Goal: Task Accomplishment & Management: Use online tool/utility

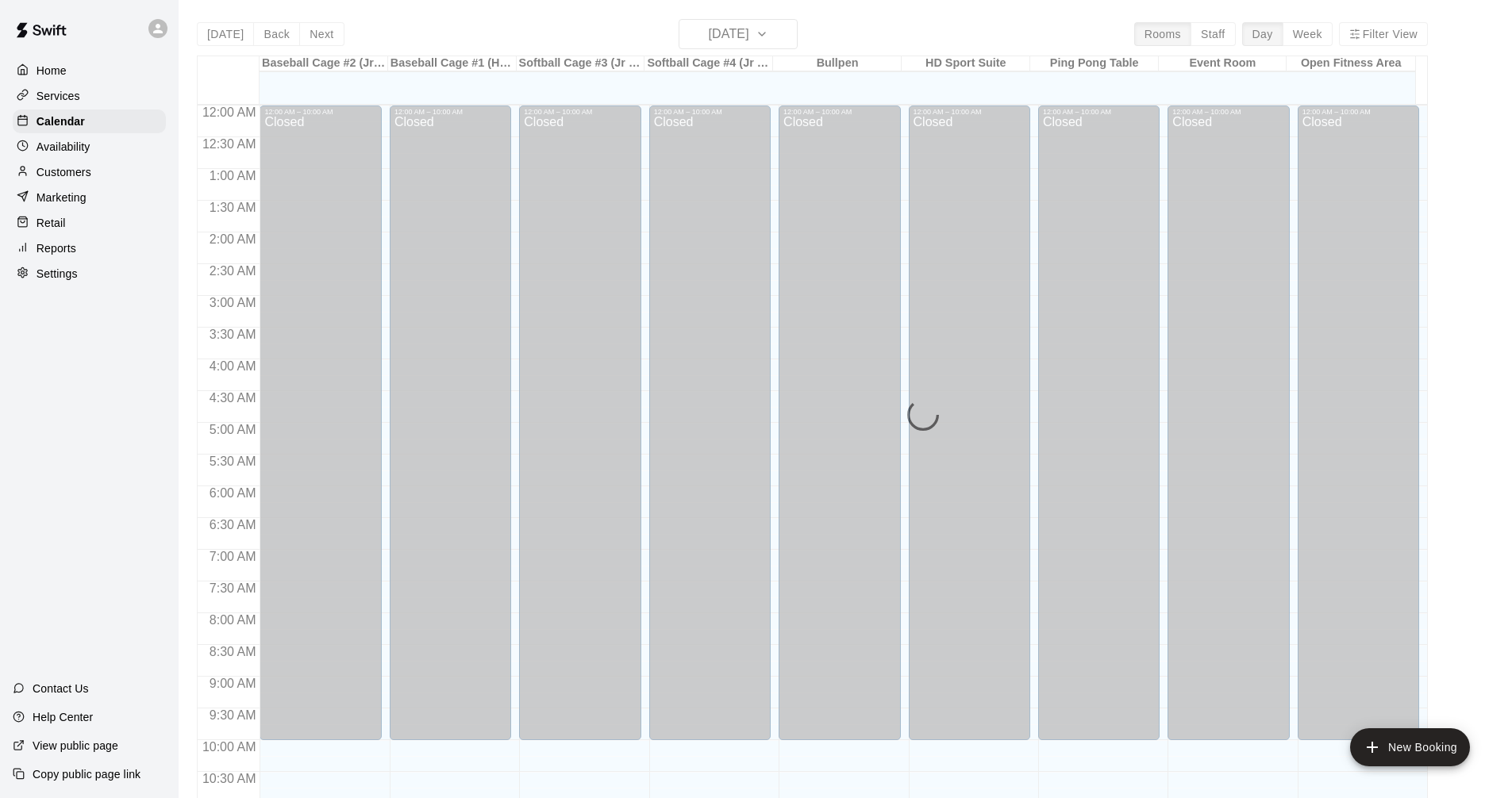
scroll to position [606, 0]
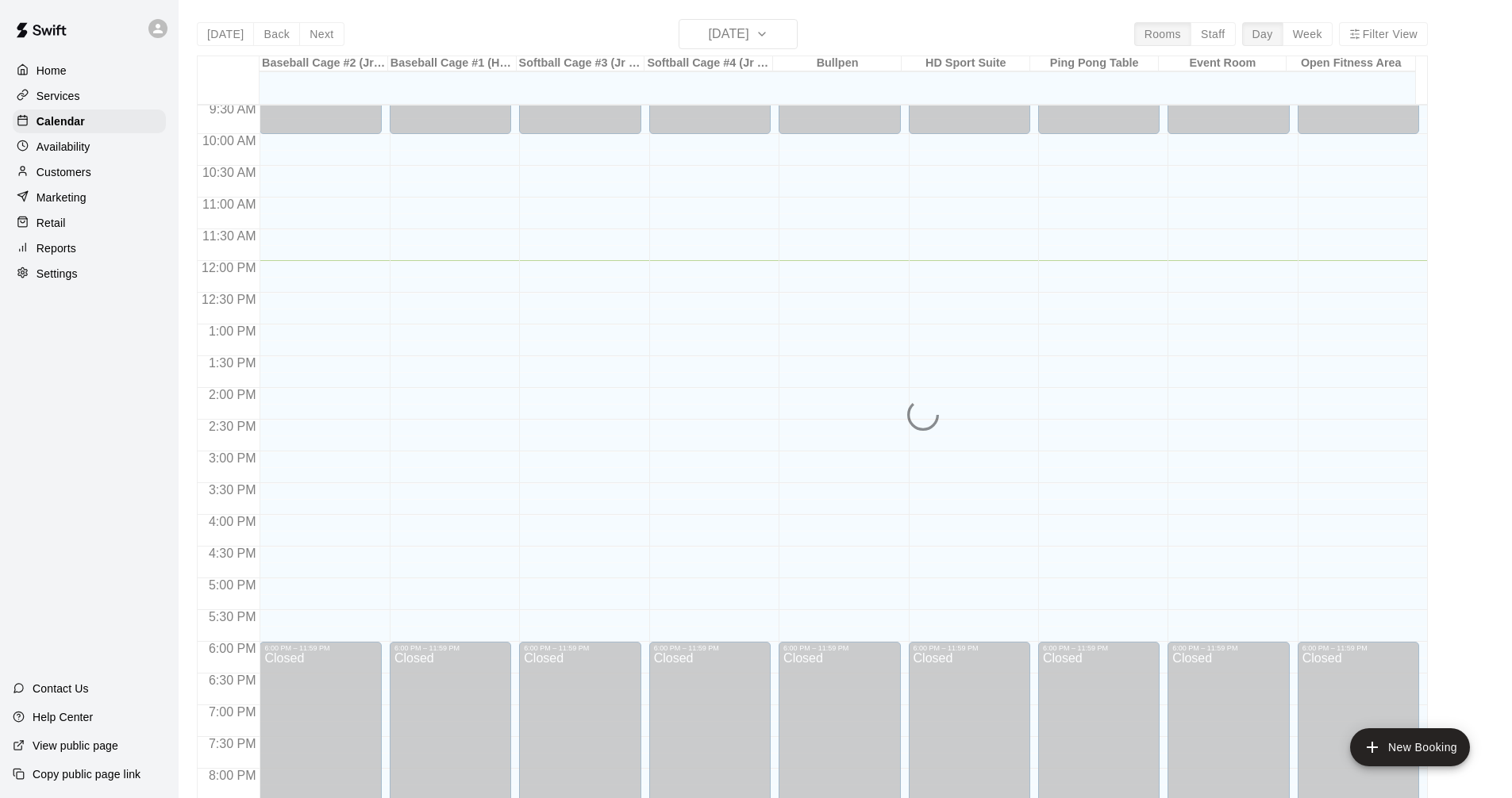
click at [983, 432] on div "12:00 AM – 10:00 AM Closed 6:00 PM – 11:59 PM Closed" at bounding box center [970, 261] width 121 height 1523
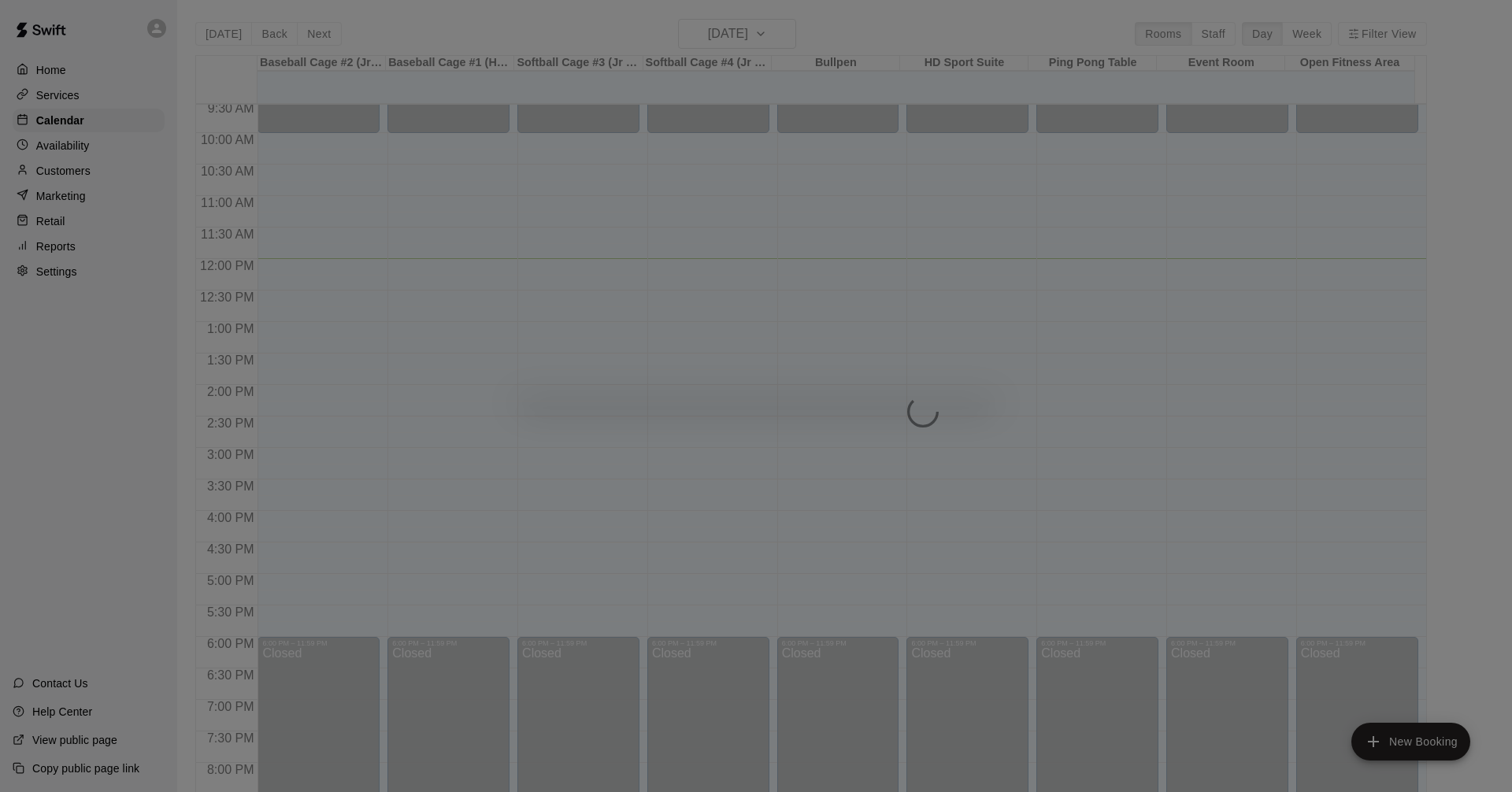
click at [975, 428] on body "Home Services Calendar Availability Customers Marketing Retail Reports Settings…" at bounding box center [756, 408] width 1512 height 818
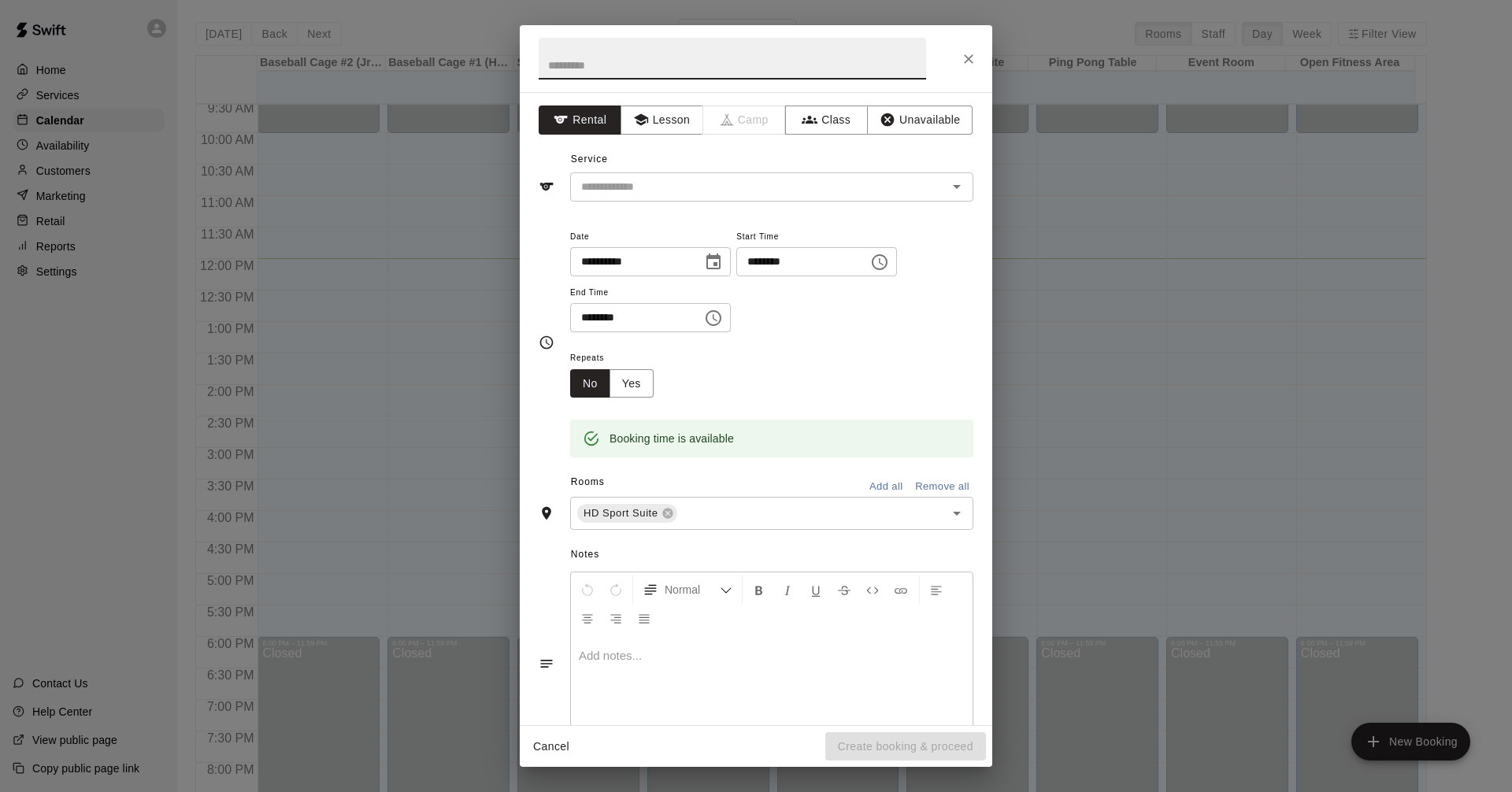
click at [966, 50] on button "Close" at bounding box center [968, 58] width 28 height 28
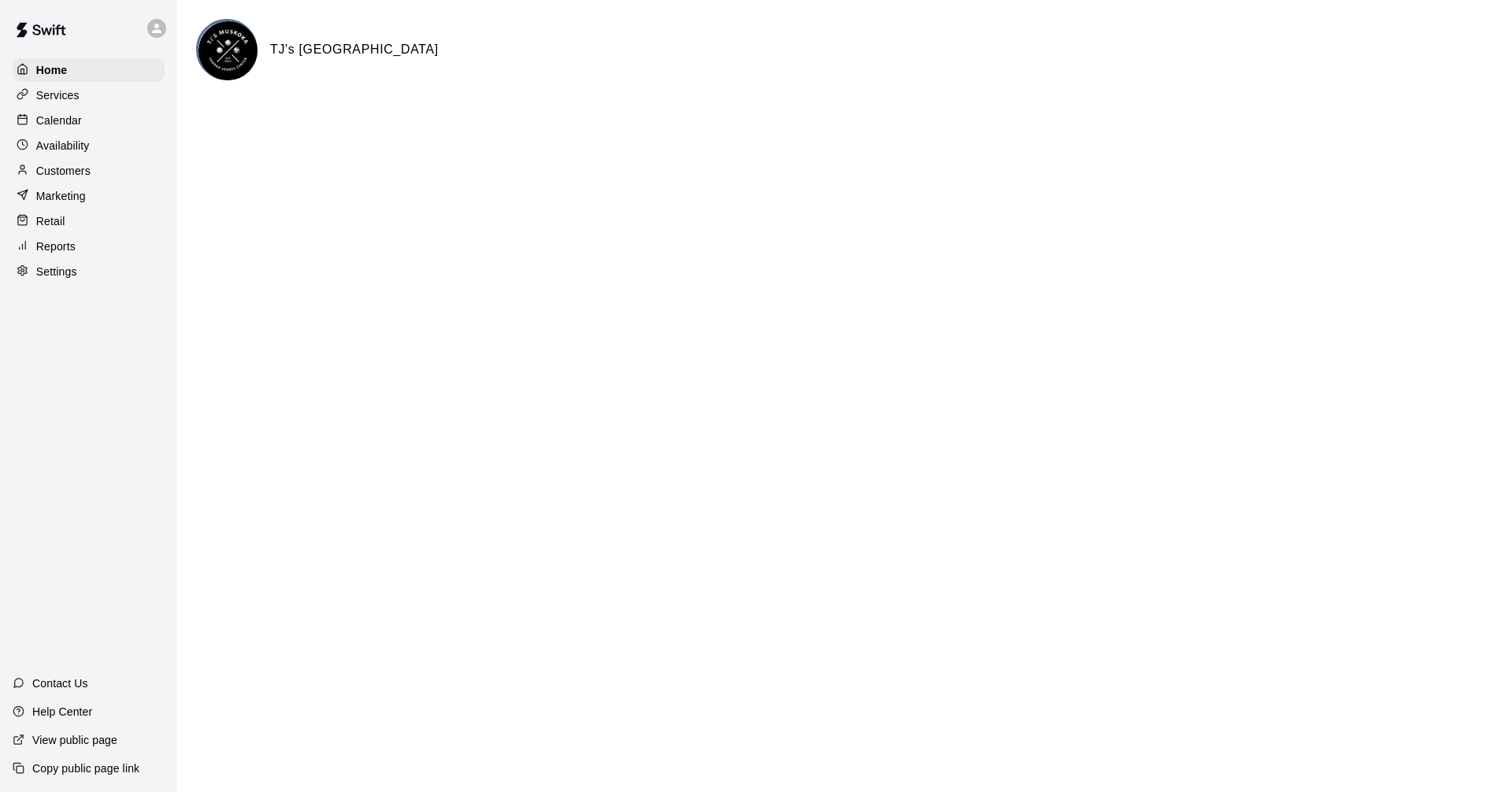
click at [74, 114] on div "Calendar" at bounding box center [89, 120] width 152 height 23
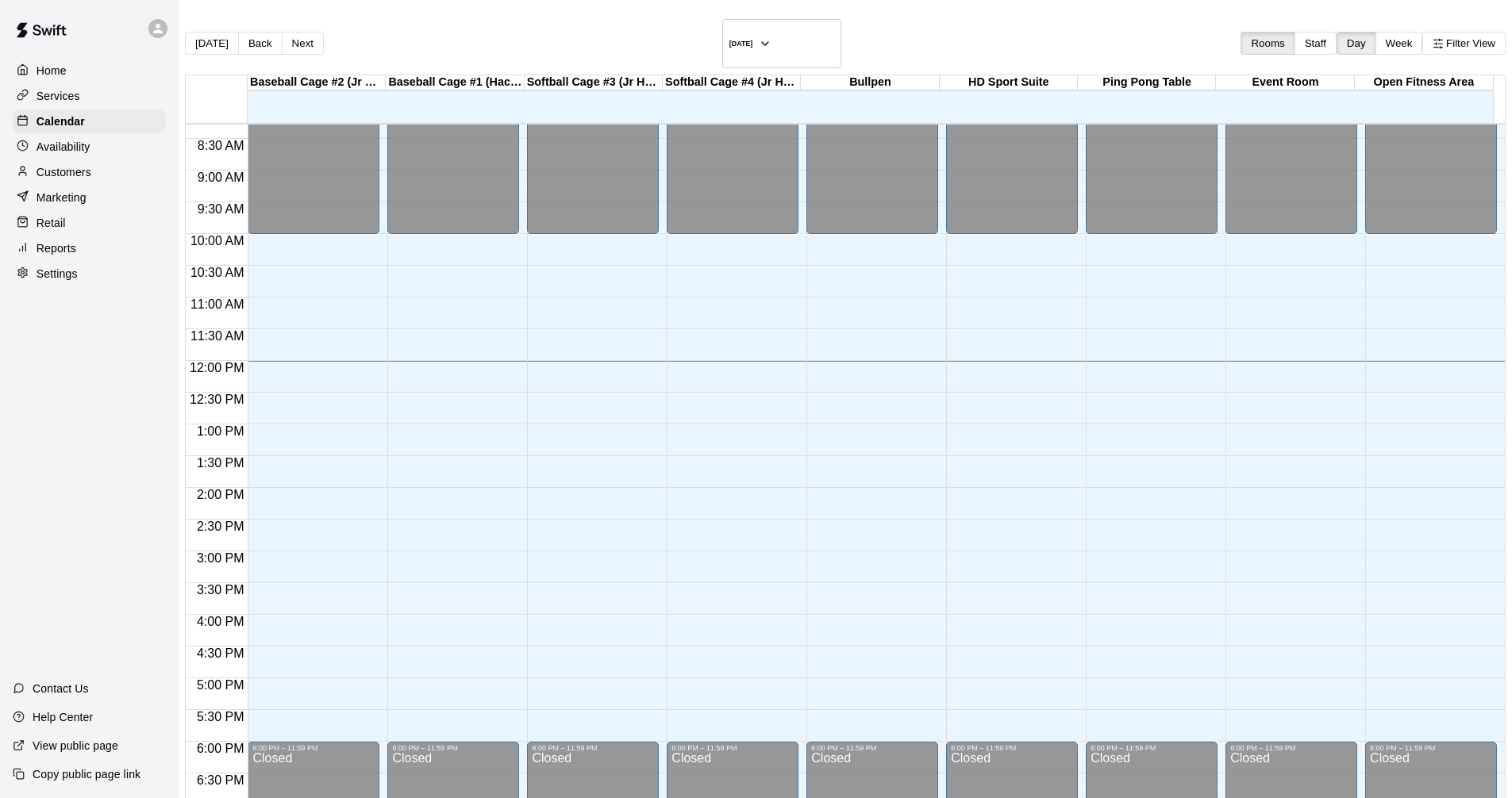
scroll to position [524, 0]
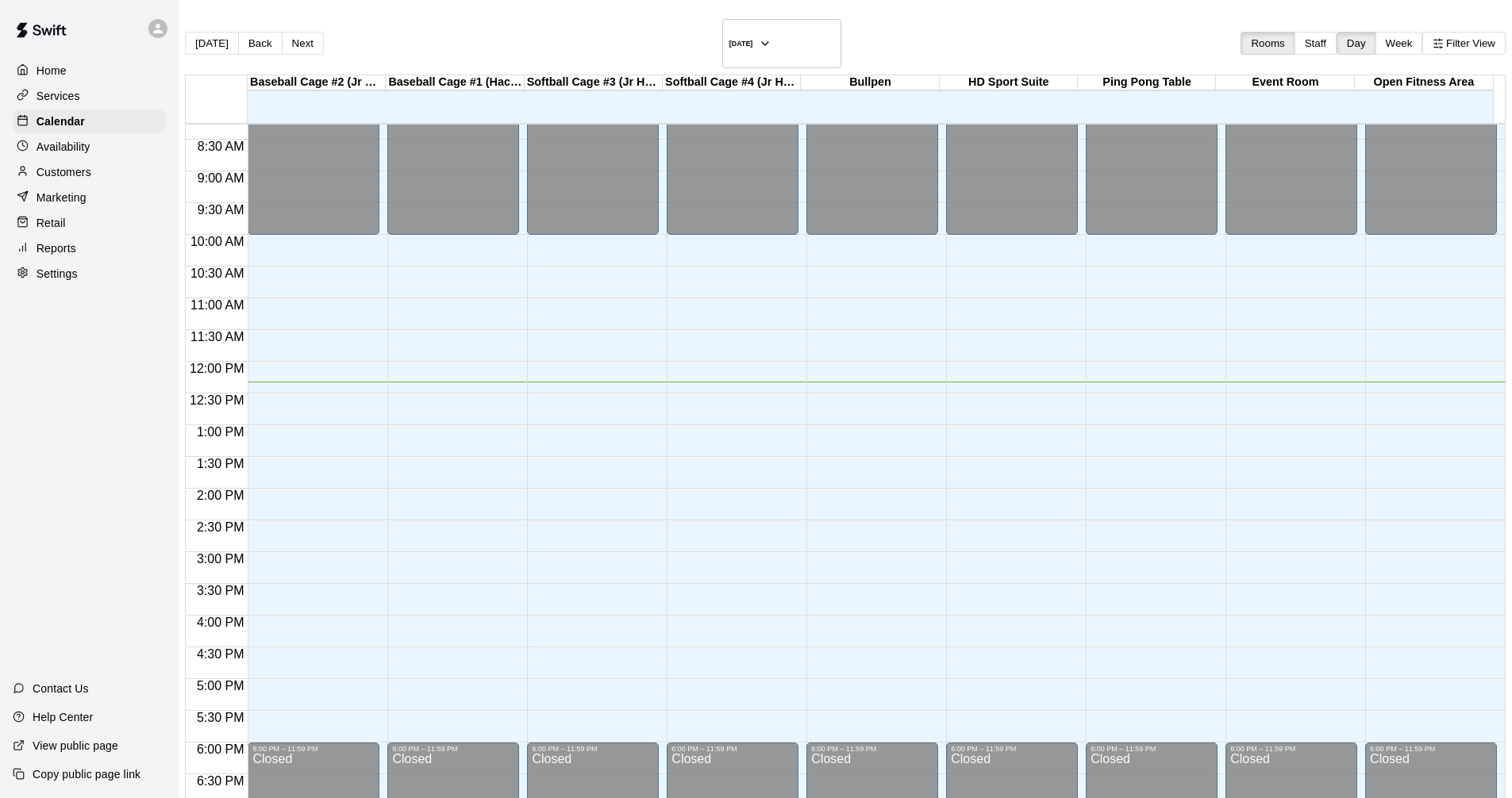
click at [1225, 466] on div "12:00 AM – 10:00 AM Closed 6:00 PM – 11:59 PM Closed" at bounding box center [1291, 361] width 132 height 1523
click at [1225, 466] on div "12:00 AM – 10:00 AM Closed 6:00 PM – 11:59 PM Closed" at bounding box center [1291, 361] width 132 height 1523
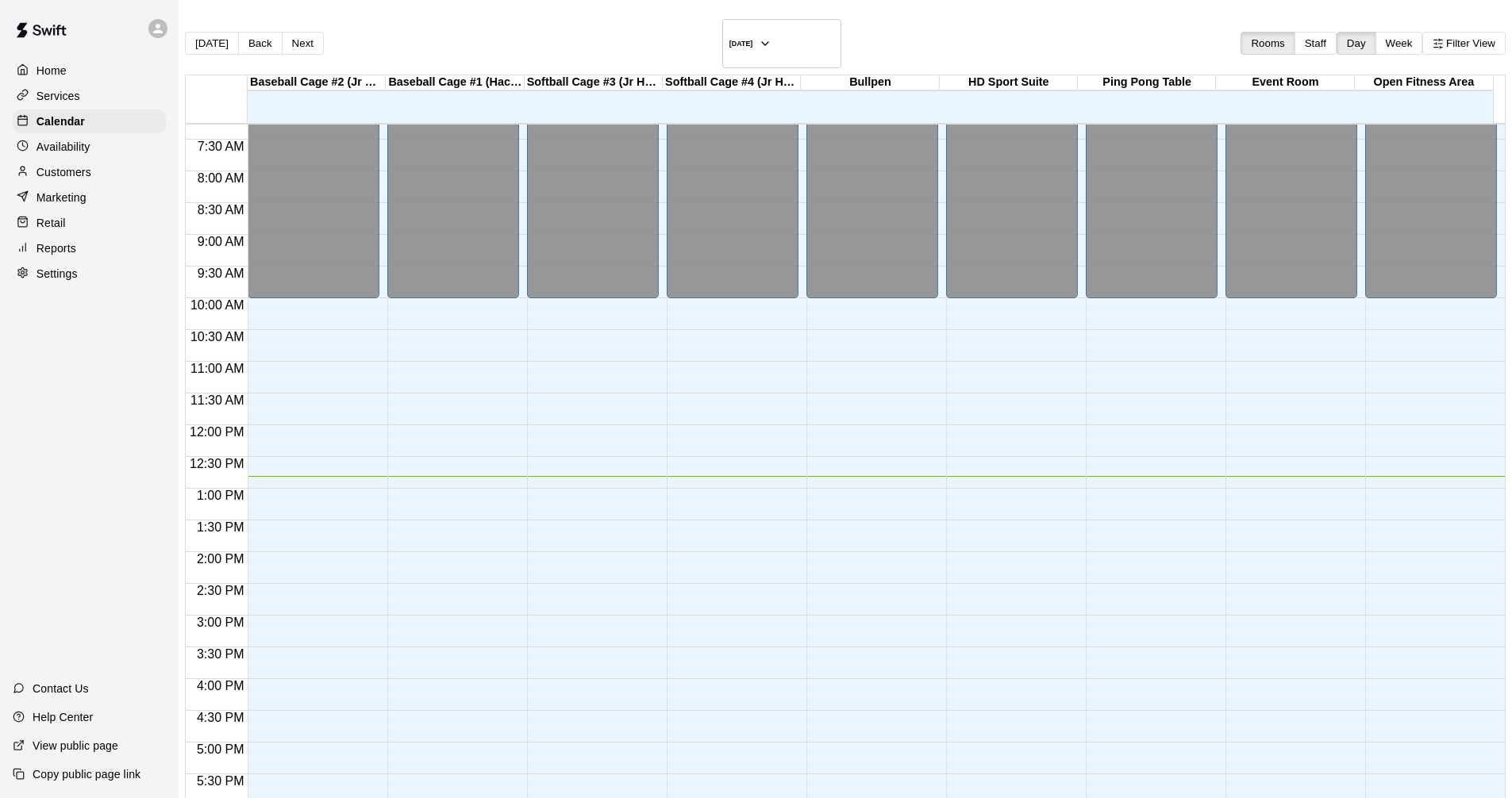
scroll to position [496, 0]
